Goal: Task Accomplishment & Management: Manage account settings

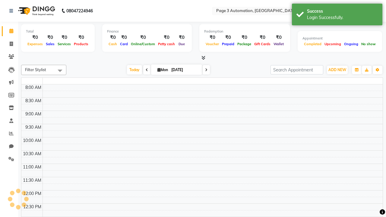
select select "en"
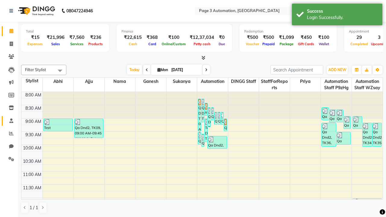
click at [9, 121] on span at bounding box center [11, 121] width 11 height 7
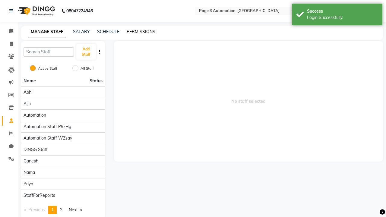
click at [141, 32] on link "PERMISSIONS" at bounding box center [141, 31] width 29 height 5
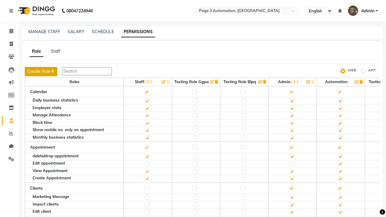
click at [42, 72] on button "Create Role" at bounding box center [41, 71] width 33 height 9
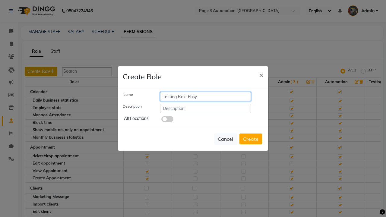
type input "Testing Role Ebsy"
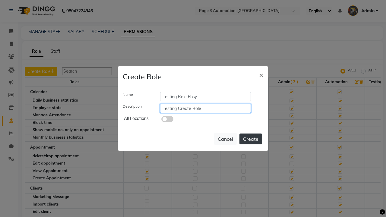
type input "Testing Create Role"
click at [251, 139] on button "Create" at bounding box center [251, 139] width 23 height 11
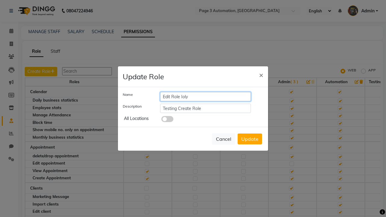
type input "Edit Role Ioly"
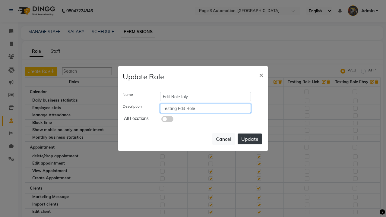
type input "Testing Edit Role"
click at [250, 139] on button "Update" at bounding box center [250, 139] width 24 height 11
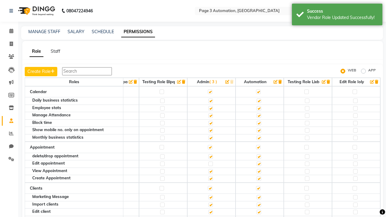
click at [377, 82] on icon "button" at bounding box center [376, 82] width 3 height 4
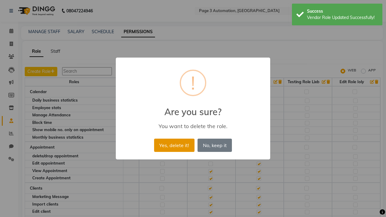
click at [174, 145] on button "Yes, delete it!" at bounding box center [174, 145] width 40 height 13
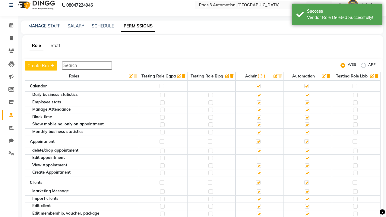
scroll to position [0, 0]
